Goal: Use online tool/utility: Utilize a website feature to perform a specific function

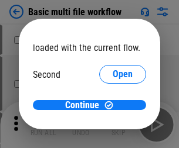
click at [112, 105] on span "Open" at bounding box center [122, 109] width 20 height 9
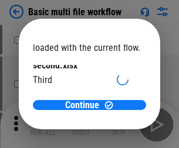
scroll to position [33, 0]
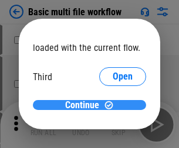
click at [85, 105] on span "Continue" at bounding box center [82, 105] width 34 height 9
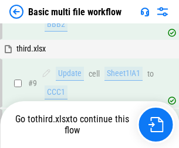
scroll to position [407, 0]
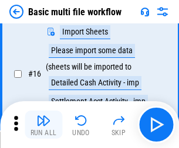
click at [43, 125] on img "button" at bounding box center [43, 121] width 14 height 14
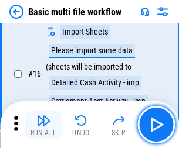
scroll to position [779, 0]
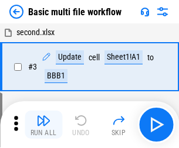
click at [43, 125] on img "button" at bounding box center [43, 121] width 14 height 14
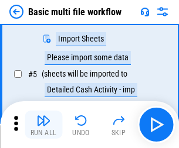
click at [43, 125] on img "button" at bounding box center [43, 121] width 14 height 14
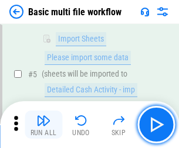
scroll to position [201, 0]
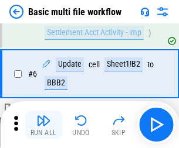
click at [43, 125] on img "button" at bounding box center [43, 121] width 14 height 14
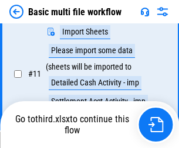
scroll to position [549, 0]
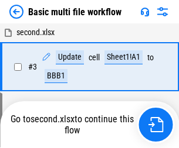
scroll to position [201, 0]
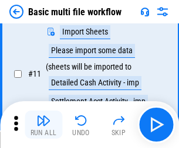
click at [43, 125] on img "button" at bounding box center [43, 121] width 14 height 14
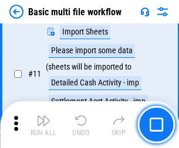
click at [43, 125] on img "button" at bounding box center [43, 121] width 14 height 14
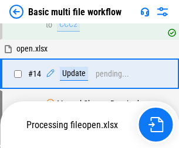
scroll to position [697, 0]
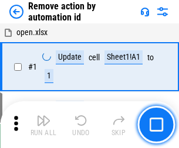
scroll to position [43, 0]
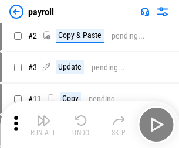
click at [43, 125] on img "button" at bounding box center [43, 121] width 14 height 14
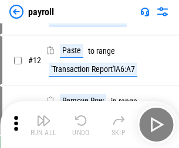
scroll to position [85, 0]
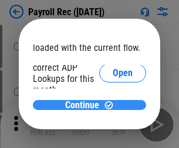
click at [85, 105] on span "Continue" at bounding box center [82, 105] width 34 height 9
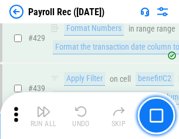
scroll to position [5704, 0]
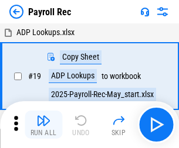
click at [43, 125] on img "button" at bounding box center [43, 121] width 14 height 14
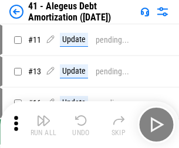
click at [43, 125] on img "button" at bounding box center [43, 121] width 14 height 14
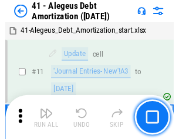
scroll to position [145, 0]
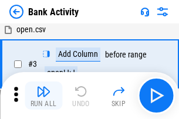
click at [43, 95] on img "button" at bounding box center [43, 91] width 14 height 14
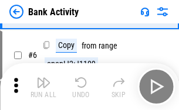
scroll to position [62, 0]
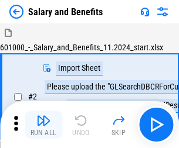
click at [43, 116] on img "button" at bounding box center [43, 121] width 14 height 14
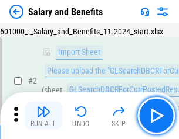
scroll to position [85, 0]
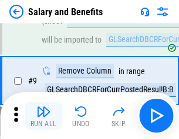
click at [43, 116] on img "button" at bounding box center [43, 112] width 14 height 14
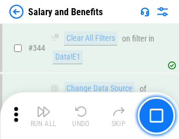
scroll to position [5482, 0]
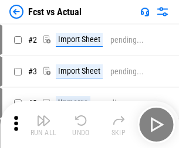
click at [43, 116] on img "button" at bounding box center [43, 121] width 14 height 14
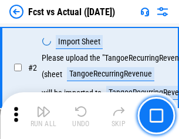
scroll to position [109, 0]
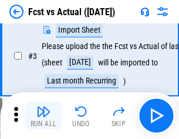
click at [43, 116] on img "button" at bounding box center [43, 112] width 14 height 14
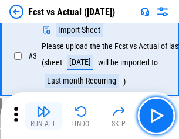
scroll to position [176, 0]
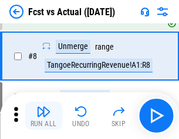
click at [43, 116] on img "button" at bounding box center [43, 112] width 14 height 14
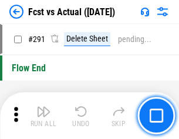
scroll to position [5541, 0]
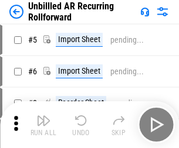
click at [43, 116] on img "button" at bounding box center [43, 121] width 14 height 14
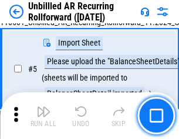
scroll to position [110, 0]
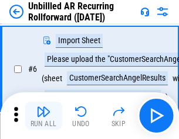
click at [43, 116] on img "button" at bounding box center [43, 112] width 14 height 14
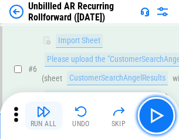
scroll to position [188, 0]
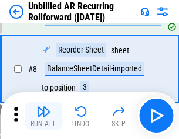
click at [43, 116] on img "button" at bounding box center [43, 112] width 14 height 14
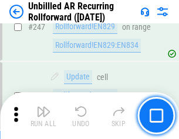
scroll to position [3977, 0]
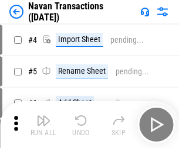
click at [43, 116] on img "button" at bounding box center [43, 121] width 14 height 14
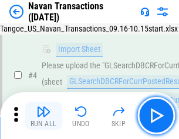
scroll to position [101, 0]
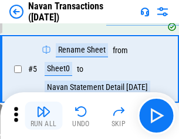
click at [43, 116] on img "button" at bounding box center [43, 112] width 14 height 14
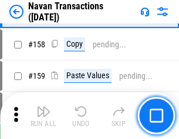
scroll to position [3796, 0]
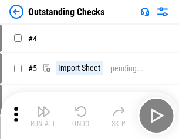
click at [43, 116] on img "button" at bounding box center [43, 112] width 14 height 14
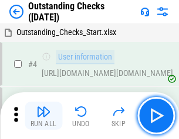
scroll to position [122, 0]
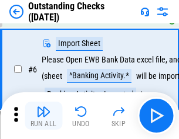
click at [43, 116] on img "button" at bounding box center [43, 112] width 14 height 14
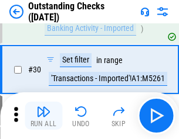
click at [43, 116] on img "button" at bounding box center [43, 112] width 14 height 14
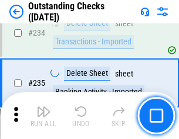
scroll to position [3555, 0]
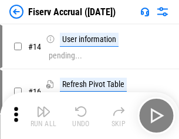
click at [43, 116] on img "button" at bounding box center [43, 112] width 14 height 14
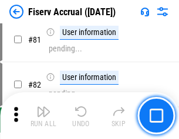
scroll to position [1538, 0]
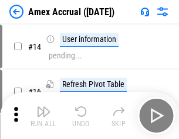
click at [43, 116] on img "button" at bounding box center [43, 112] width 14 height 14
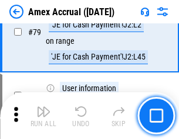
scroll to position [1520, 0]
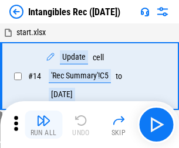
click at [43, 125] on img "button" at bounding box center [43, 121] width 14 height 14
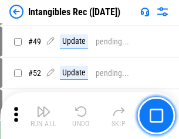
scroll to position [456, 0]
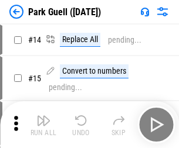
click at [43, 116] on img "button" at bounding box center [43, 121] width 14 height 14
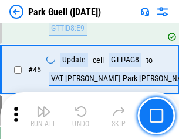
scroll to position [1464, 0]
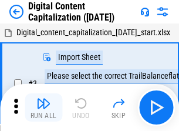
click at [43, 98] on img "button" at bounding box center [43, 103] width 14 height 14
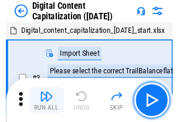
scroll to position [109, 0]
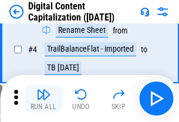
click at [43, 98] on img "button" at bounding box center [43, 94] width 14 height 14
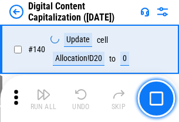
scroll to position [1242, 0]
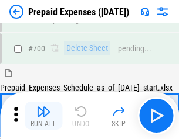
click at [43, 116] on img "button" at bounding box center [43, 112] width 14 height 14
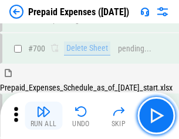
scroll to position [3219, 0]
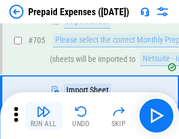
click at [43, 116] on img "button" at bounding box center [43, 112] width 14 height 14
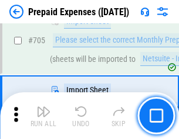
scroll to position [3279, 0]
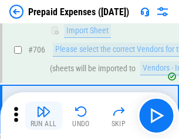
click at [43, 116] on img "button" at bounding box center [43, 112] width 14 height 14
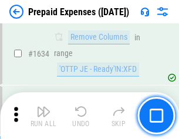
scroll to position [11399, 0]
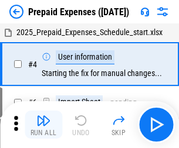
click at [43, 125] on img "button" at bounding box center [43, 121] width 14 height 14
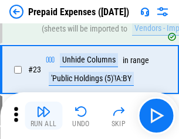
click at [43, 116] on img "button" at bounding box center [43, 112] width 14 height 14
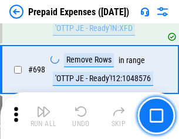
scroll to position [4077, 0]
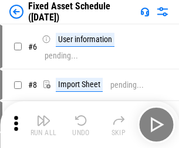
click at [43, 125] on img "button" at bounding box center [43, 121] width 14 height 14
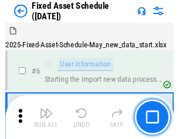
scroll to position [123, 0]
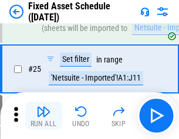
click at [43, 116] on img "button" at bounding box center [43, 112] width 14 height 14
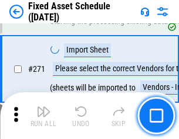
scroll to position [3791, 0]
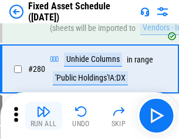
click at [43, 116] on img "button" at bounding box center [43, 112] width 14 height 14
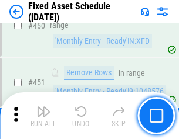
scroll to position [5233, 0]
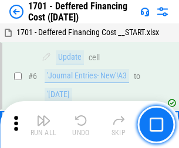
scroll to position [140, 0]
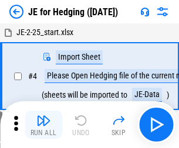
click at [43, 116] on img "button" at bounding box center [43, 121] width 14 height 14
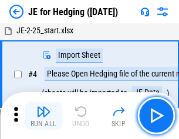
scroll to position [66, 0]
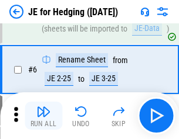
click at [43, 116] on img "button" at bounding box center [43, 112] width 14 height 14
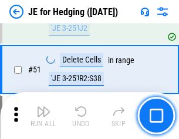
scroll to position [758, 0]
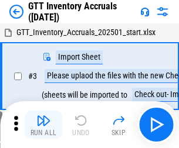
click at [43, 116] on img "button" at bounding box center [43, 121] width 14 height 14
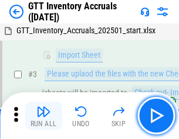
scroll to position [76, 0]
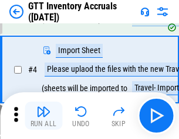
click at [43, 116] on img "button" at bounding box center [43, 112] width 14 height 14
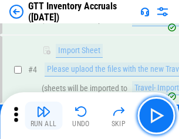
scroll to position [135, 0]
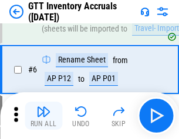
click at [43, 116] on img "button" at bounding box center [43, 112] width 14 height 14
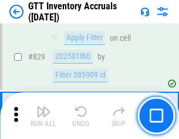
scroll to position [8886, 0]
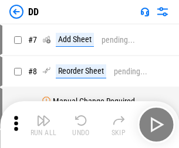
click at [43, 125] on img "button" at bounding box center [43, 121] width 14 height 14
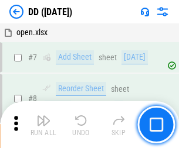
scroll to position [113, 0]
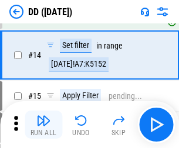
click at [43, 125] on img "button" at bounding box center [43, 121] width 14 height 14
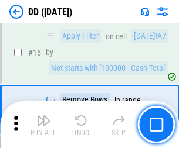
scroll to position [301, 0]
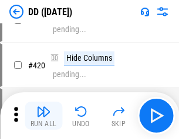
click at [43, 116] on img "button" at bounding box center [43, 112] width 14 height 14
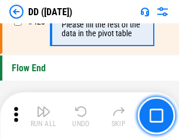
scroll to position [5603, 0]
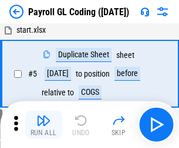
click at [43, 125] on img "button" at bounding box center [43, 121] width 14 height 14
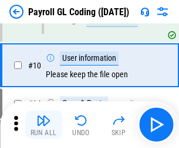
click at [43, 125] on img "button" at bounding box center [43, 121] width 14 height 14
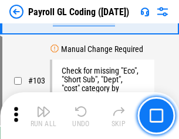
scroll to position [2747, 0]
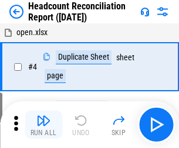
click at [43, 125] on img "button" at bounding box center [43, 121] width 14 height 14
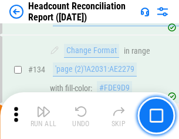
scroll to position [1407, 0]
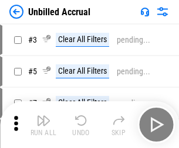
click at [43, 125] on img "button" at bounding box center [43, 121] width 14 height 14
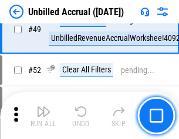
scroll to position [1062, 0]
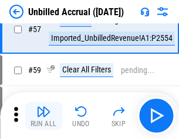
click at [43, 116] on img "button" at bounding box center [43, 112] width 14 height 14
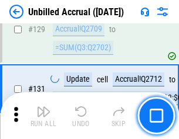
scroll to position [3487, 0]
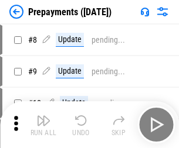
click at [43, 125] on img "button" at bounding box center [43, 121] width 14 height 14
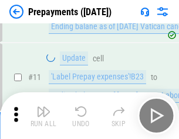
scroll to position [73, 0]
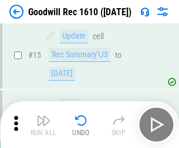
scroll to position [200, 0]
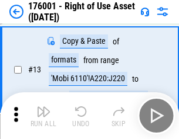
scroll to position [76, 0]
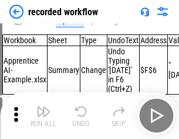
click at [43, 116] on img "button" at bounding box center [43, 112] width 14 height 14
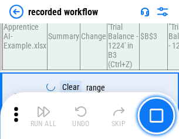
scroll to position [3659, 0]
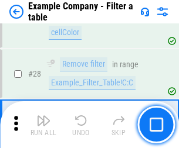
scroll to position [1071, 0]
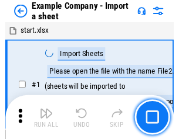
scroll to position [98, 0]
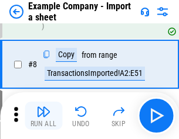
click at [43, 116] on img "button" at bounding box center [43, 112] width 14 height 14
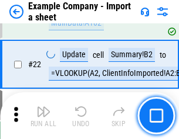
scroll to position [259, 0]
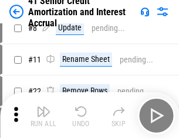
click at [43, 116] on img "button" at bounding box center [43, 112] width 14 height 14
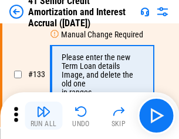
click at [43, 116] on img "button" at bounding box center [43, 112] width 14 height 14
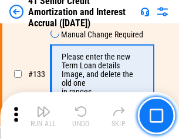
scroll to position [1223, 0]
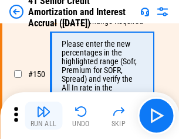
click at [43, 116] on img "button" at bounding box center [43, 112] width 14 height 14
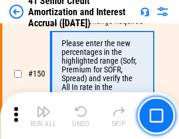
scroll to position [1346, 0]
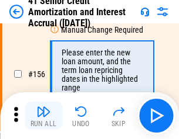
click at [43, 116] on img "button" at bounding box center [43, 112] width 14 height 14
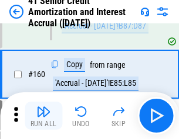
click at [43, 116] on img "button" at bounding box center [43, 112] width 14 height 14
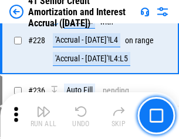
scroll to position [2622, 0]
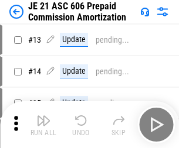
click at [43, 116] on img "button" at bounding box center [43, 121] width 14 height 14
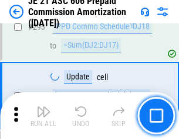
scroll to position [2154, 0]
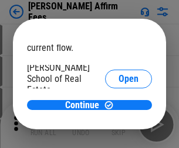
click at [118, 136] on span "Open" at bounding box center [128, 140] width 20 height 9
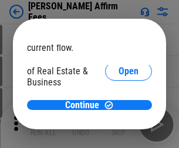
click at [118, 122] on span "Open" at bounding box center [128, 126] width 20 height 9
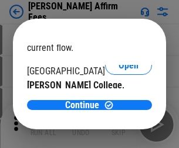
click at [118, 109] on span "Open" at bounding box center [128, 113] width 20 height 9
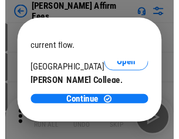
scroll to position [184, 0]
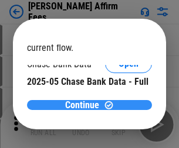
click at [85, 105] on span "Continue" at bounding box center [82, 105] width 34 height 9
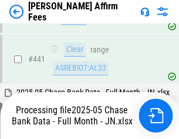
scroll to position [3056, 0]
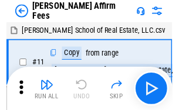
scroll to position [12, 0]
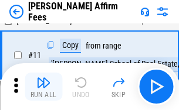
click at [43, 87] on img "button" at bounding box center [43, 83] width 14 height 14
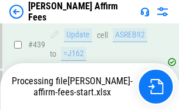
scroll to position [3070, 0]
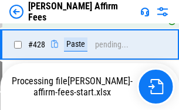
scroll to position [2657, 0]
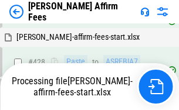
scroll to position [3088, 0]
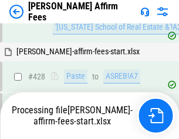
scroll to position [2592, 0]
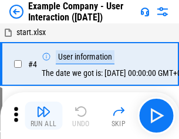
click at [43, 116] on img "button" at bounding box center [43, 112] width 14 height 14
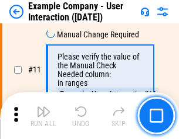
scroll to position [253, 0]
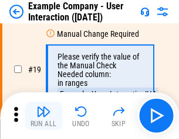
click at [43, 116] on img "button" at bounding box center [43, 112] width 14 height 14
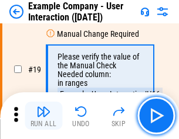
click at [43, 116] on img "button" at bounding box center [43, 112] width 14 height 14
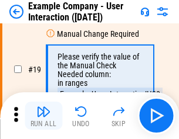
click at [43, 116] on img "button" at bounding box center [43, 112] width 14 height 14
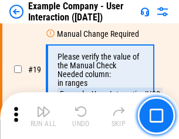
scroll to position [323, 0]
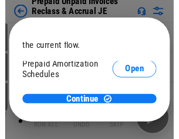
scroll to position [70, 0]
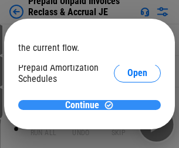
click at [85, 105] on span "Continue" at bounding box center [82, 105] width 34 height 9
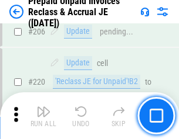
scroll to position [1517, 0]
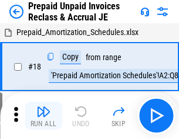
click at [43, 116] on img "button" at bounding box center [43, 112] width 14 height 14
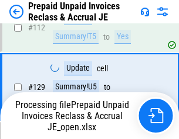
scroll to position [1458, 0]
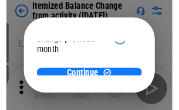
scroll to position [85, 0]
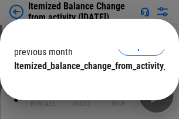
click at [85, 85] on span "Continue" at bounding box center [82, 89] width 34 height 9
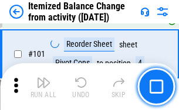
scroll to position [1958, 0]
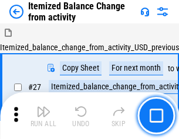
scroll to position [18, 0]
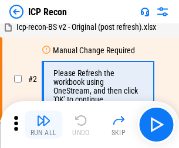
click at [43, 125] on img "button" at bounding box center [43, 121] width 14 height 14
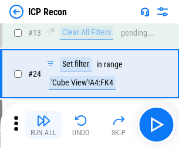
click at [43, 125] on img "button" at bounding box center [43, 121] width 14 height 14
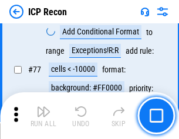
scroll to position [1052, 0]
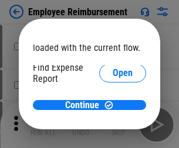
click at [112, 136] on span "Open" at bounding box center [122, 140] width 20 height 9
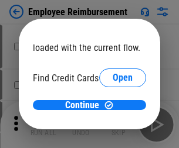
scroll to position [68, 0]
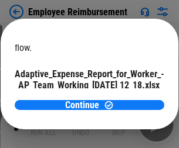
click at [131, 98] on span "Open" at bounding box center [141, 102] width 20 height 9
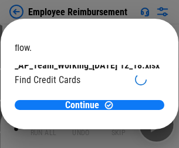
scroll to position [122, 0]
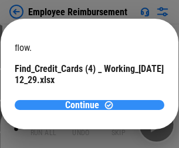
click at [85, 105] on span "Continue" at bounding box center [82, 105] width 34 height 9
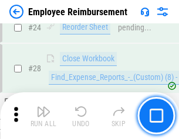
scroll to position [547, 0]
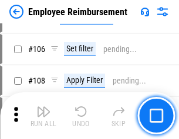
click at [43, 116] on img "button" at bounding box center [43, 112] width 14 height 14
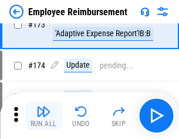
click at [43, 116] on img "button" at bounding box center [43, 112] width 14 height 14
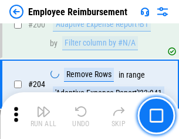
scroll to position [2962, 0]
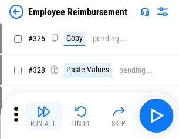
click at [43, 116] on img "button" at bounding box center [43, 112] width 14 height 14
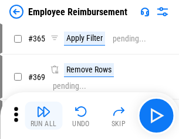
click at [43, 116] on img "button" at bounding box center [43, 112] width 14 height 14
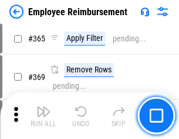
scroll to position [6035, 0]
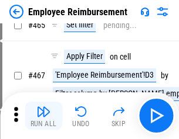
click at [43, 116] on img "button" at bounding box center [43, 112] width 14 height 14
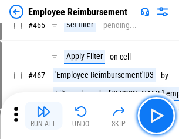
click at [43, 116] on img "button" at bounding box center [43, 112] width 14 height 14
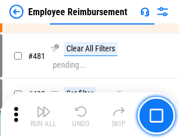
scroll to position [7230, 0]
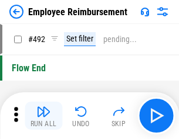
click at [43, 116] on img "button" at bounding box center [43, 112] width 14 height 14
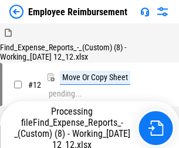
scroll to position [40, 0]
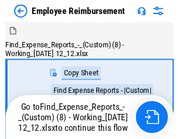
scroll to position [40, 0]
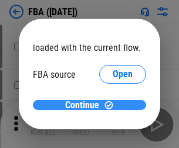
click at [85, 105] on span "Continue" at bounding box center [82, 105] width 34 height 9
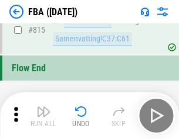
scroll to position [10480, 0]
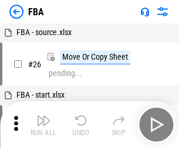
scroll to position [12, 0]
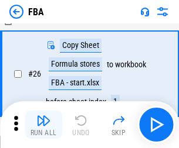
click at [43, 125] on img "button" at bounding box center [43, 121] width 14 height 14
